Goal: Navigation & Orientation: Find specific page/section

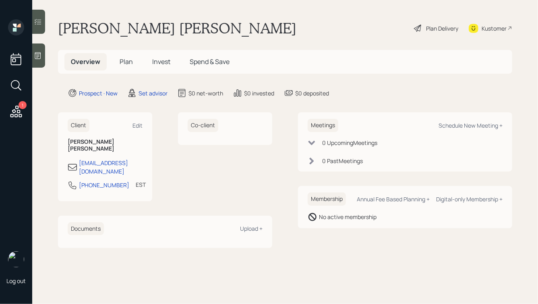
click at [39, 58] on icon at bounding box center [38, 56] width 8 height 8
